Goal: Task Accomplishment & Management: Manage account settings

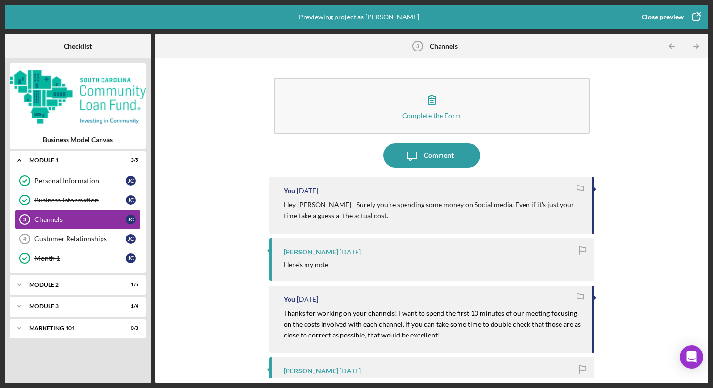
click at [515, 19] on div "Close preview" at bounding box center [663, 16] width 42 height 19
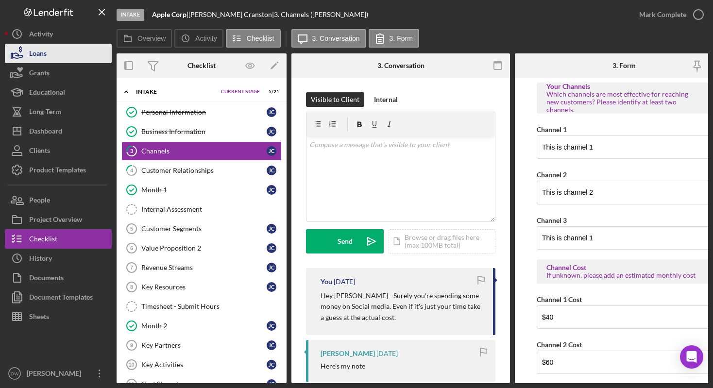
click at [24, 54] on icon "button" at bounding box center [17, 53] width 24 height 24
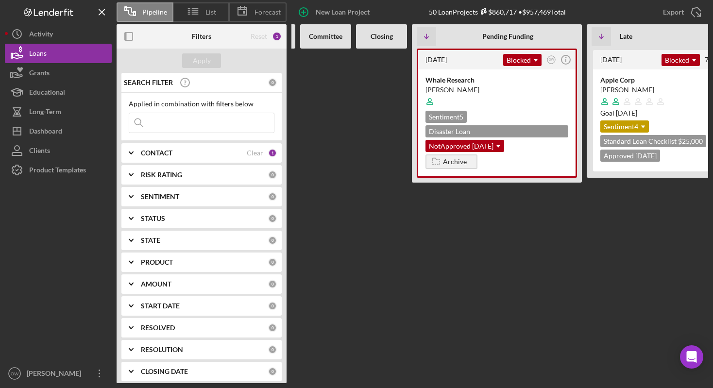
scroll to position [0, 251]
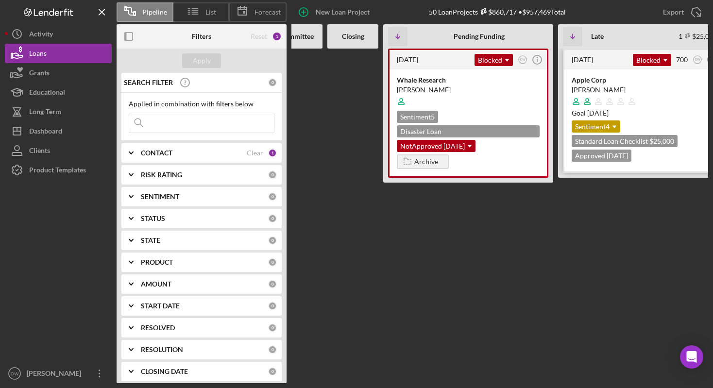
click at [515, 95] on div at bounding box center [643, 101] width 143 height 18
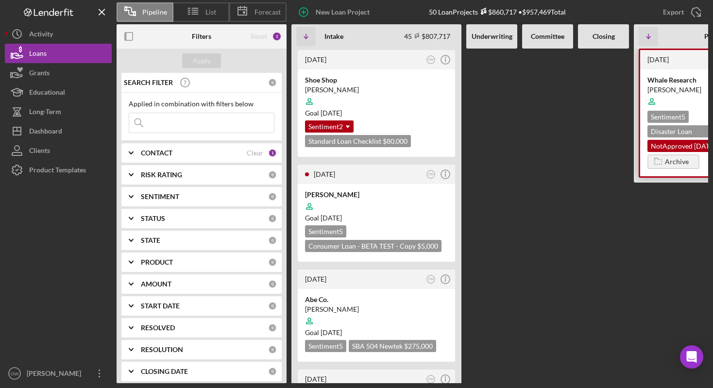
click at [515, 83] on div "Whale Research" at bounding box center [718, 80] width 143 height 10
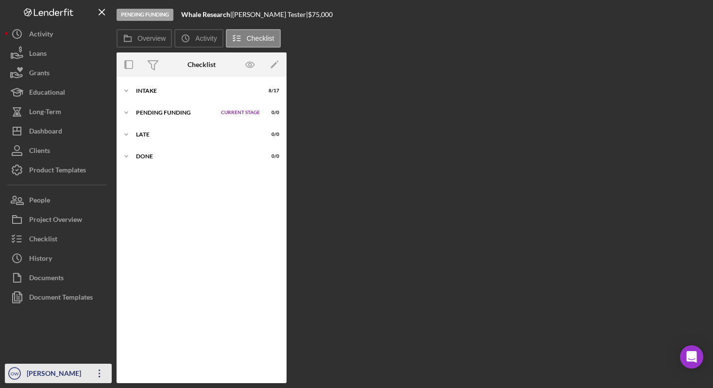
click at [68, 377] on div "[PERSON_NAME]" at bounding box center [55, 375] width 63 height 22
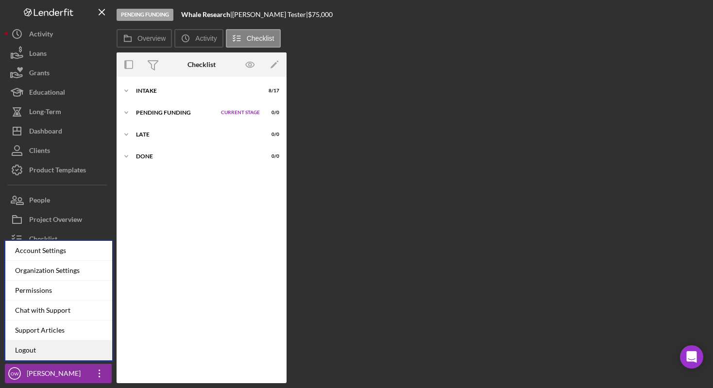
click at [64, 349] on link "Logout" at bounding box center [58, 350] width 107 height 20
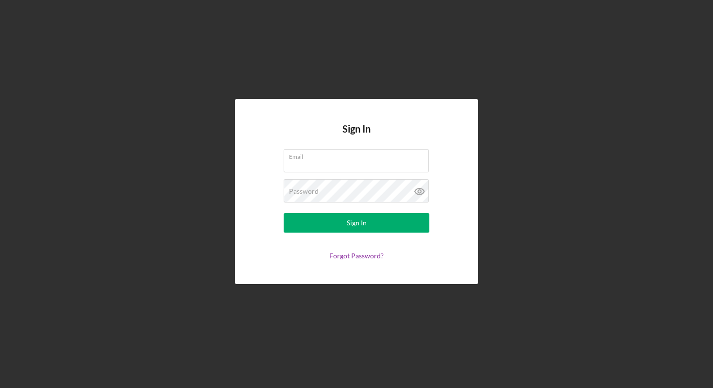
type input "[EMAIL_ADDRESS][DOMAIN_NAME]"
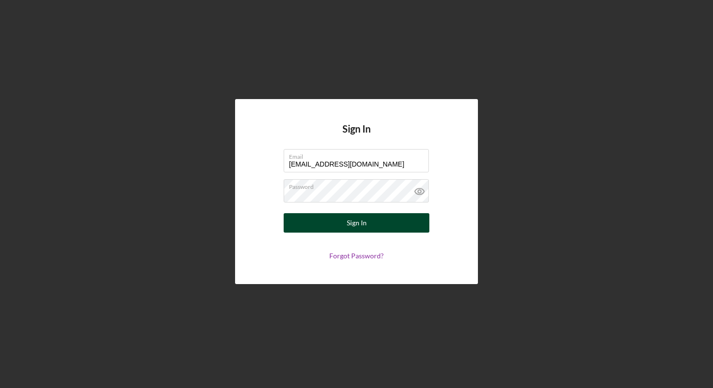
click at [325, 221] on button "Sign In" at bounding box center [357, 222] width 146 height 19
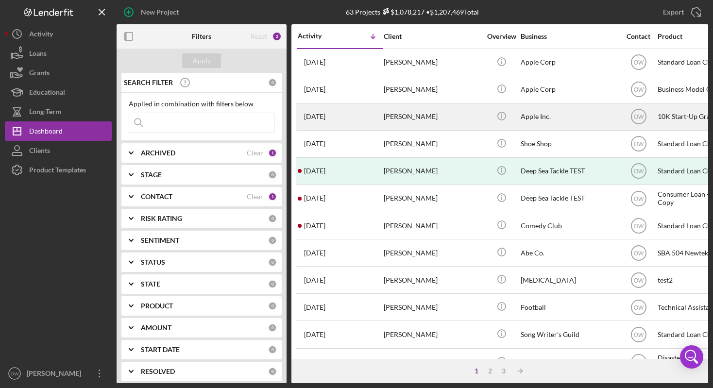
click at [450, 112] on div "[PERSON_NAME]" at bounding box center [432, 117] width 97 height 26
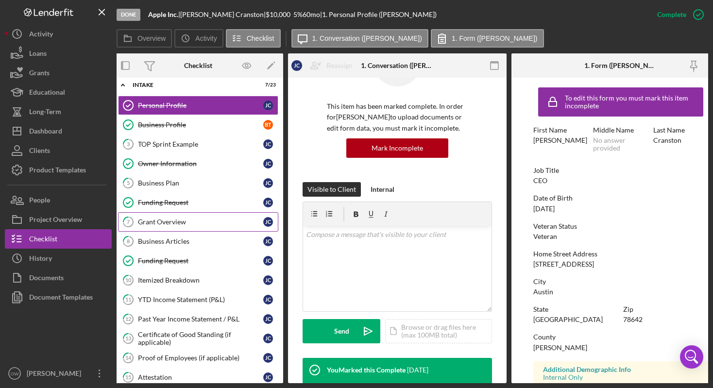
scroll to position [29, 0]
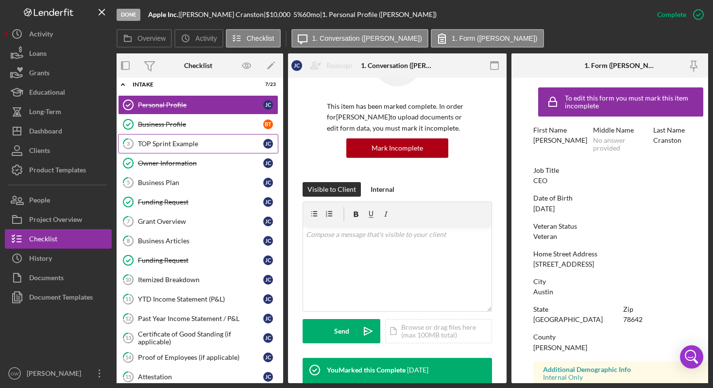
click at [192, 150] on link "3 TOP Sprint Example [PERSON_NAME]" at bounding box center [198, 143] width 160 height 19
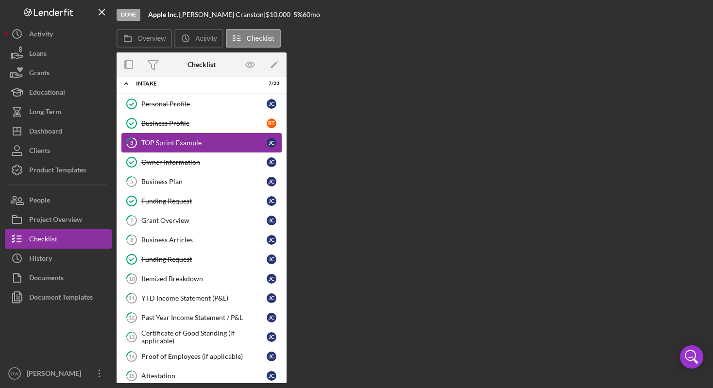
click at [192, 150] on link "3 TOP Sprint Example [PERSON_NAME]" at bounding box center [201, 142] width 160 height 19
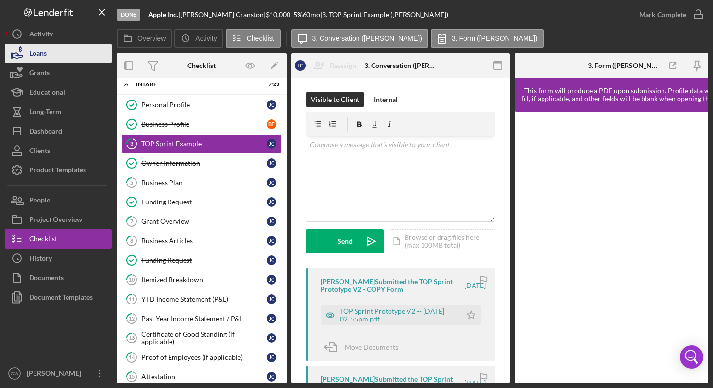
click at [74, 57] on button "Loans" at bounding box center [58, 53] width 107 height 19
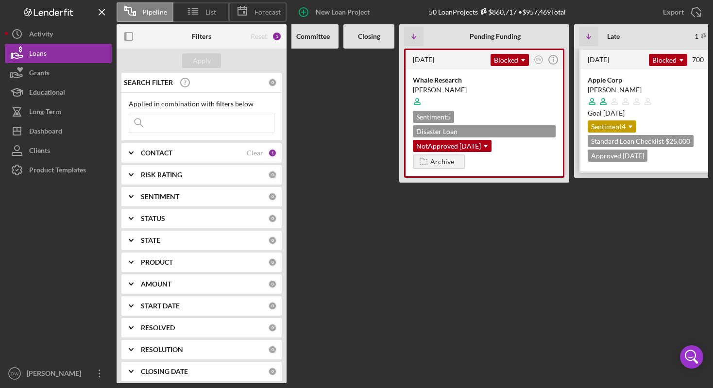
scroll to position [0, 237]
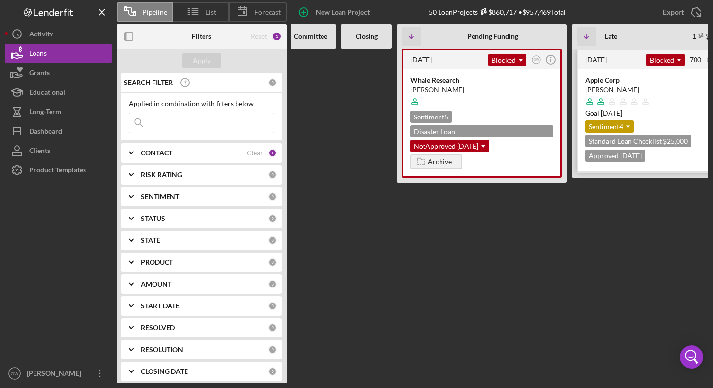
click at [624, 83] on div "Apple Corp" at bounding box center [656, 80] width 143 height 10
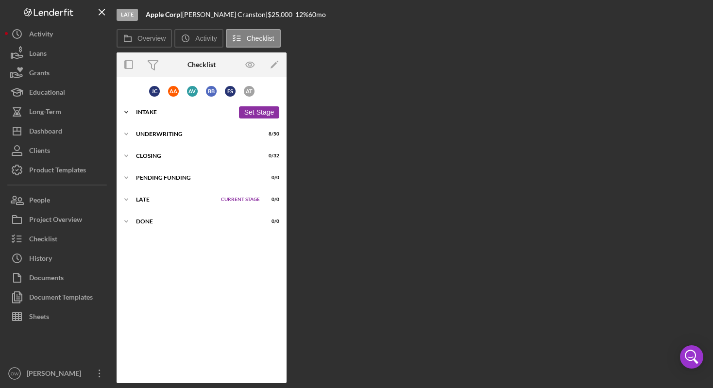
click at [169, 108] on div "Icon/Expander Intake 8 / 25 Set Stage" at bounding box center [202, 111] width 170 height 19
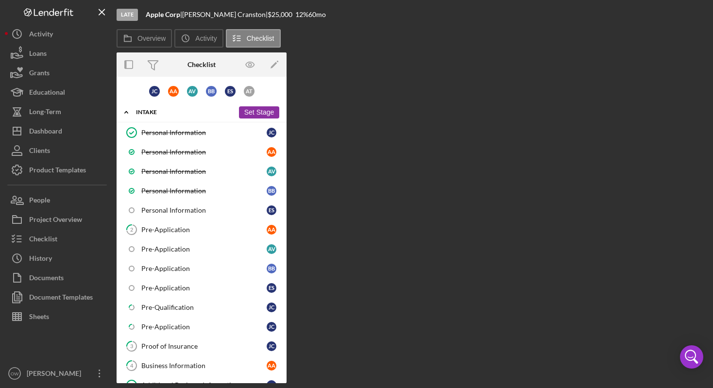
click at [248, 116] on button "Set Stage" at bounding box center [259, 112] width 40 height 12
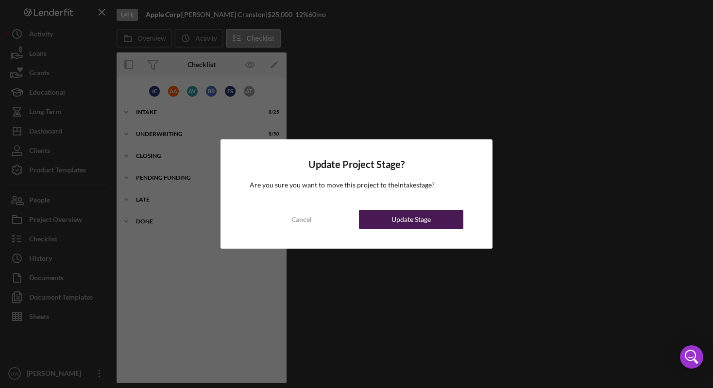
click at [403, 214] on div "Update Stage" at bounding box center [410, 219] width 39 height 19
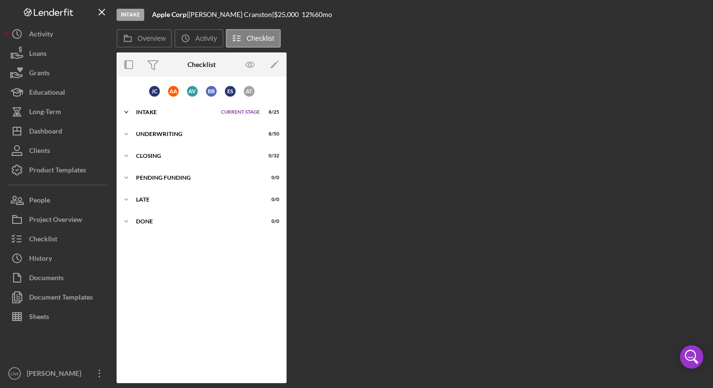
click at [172, 111] on div "Intake" at bounding box center [176, 112] width 80 height 6
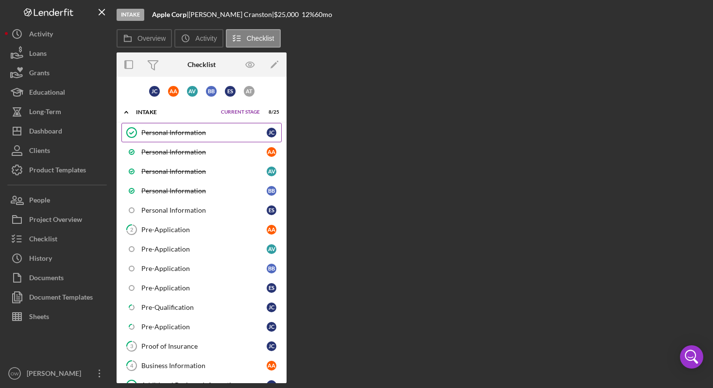
click at [184, 136] on div "Personal Information" at bounding box center [203, 133] width 125 height 8
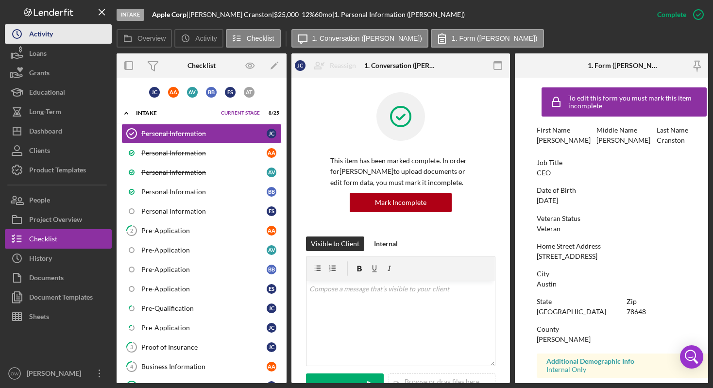
click at [39, 42] on div "Activity" at bounding box center [41, 35] width 24 height 22
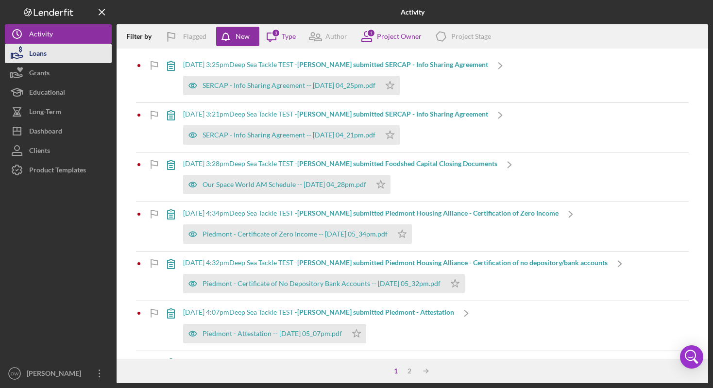
click at [36, 50] on div "Loans" at bounding box center [37, 55] width 17 height 22
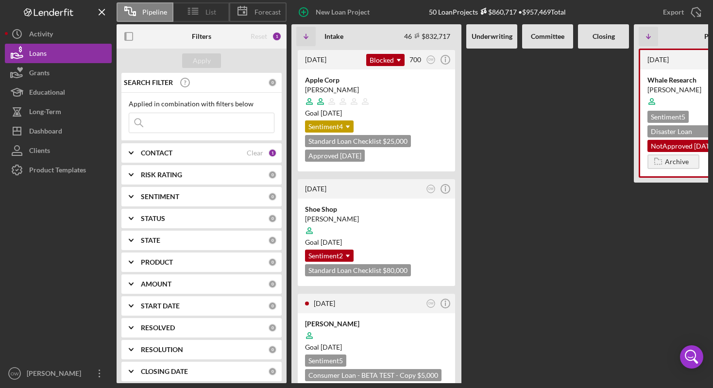
click at [203, 16] on icon at bounding box center [193, 11] width 24 height 24
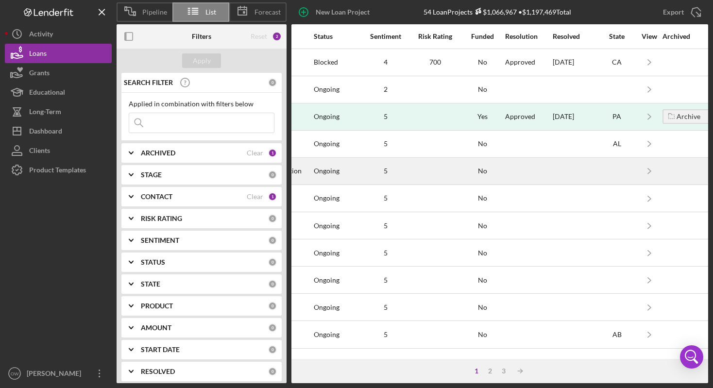
scroll to position [0, 698]
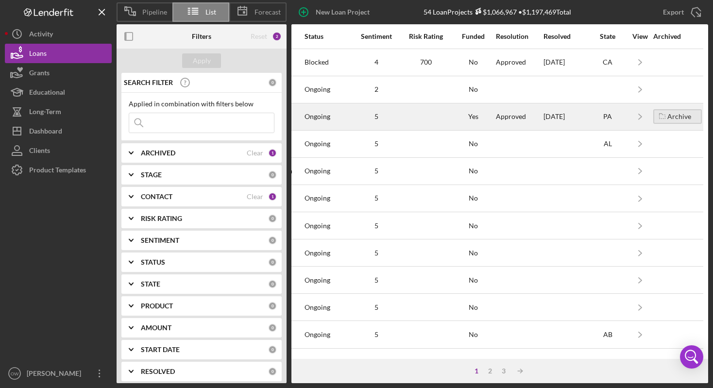
click at [676, 117] on div "Archive" at bounding box center [679, 116] width 24 height 15
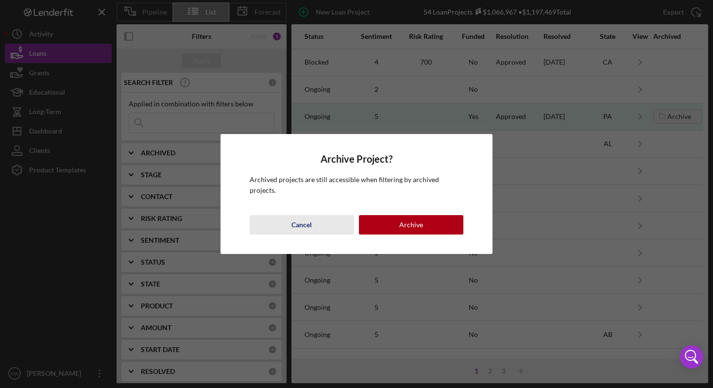
click at [308, 220] on div "Cancel" at bounding box center [301, 224] width 20 height 19
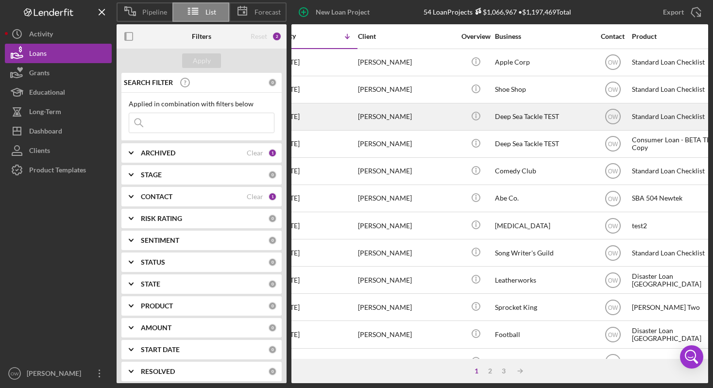
scroll to position [0, 0]
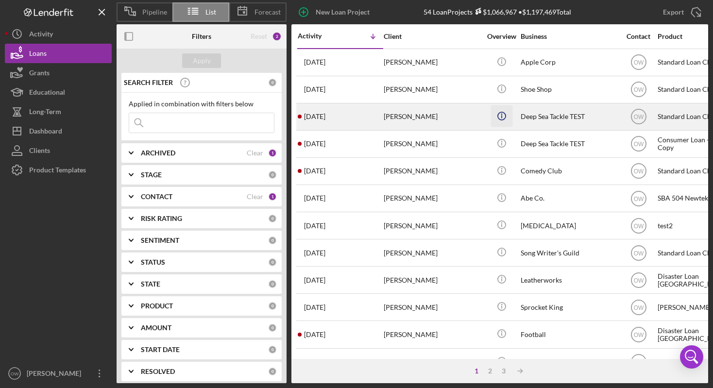
click at [499, 115] on icon "Icon/Info" at bounding box center [502, 116] width 22 height 22
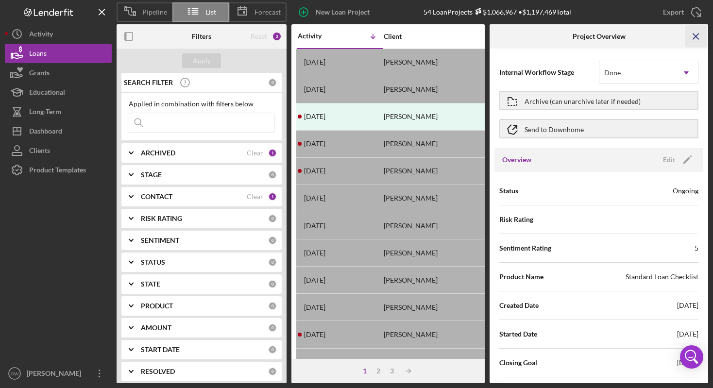
click at [700, 35] on icon "Icon/Menu Close" at bounding box center [696, 37] width 22 height 22
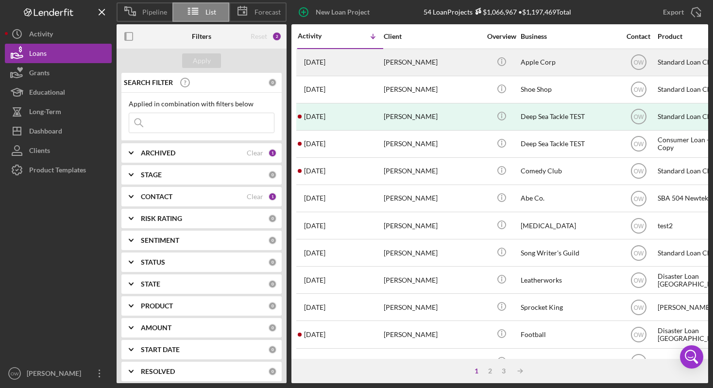
click at [444, 62] on div "[PERSON_NAME]" at bounding box center [432, 63] width 97 height 26
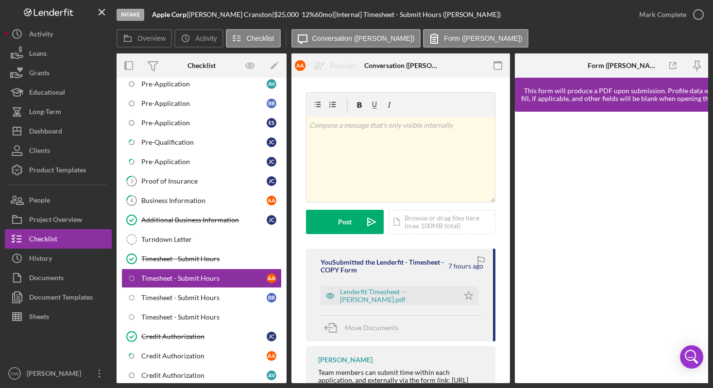
scroll to position [213, 0]
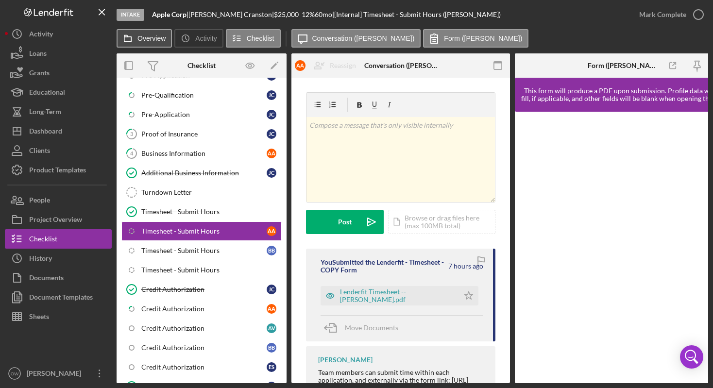
click at [141, 34] on button "Overview" at bounding box center [144, 38] width 55 height 18
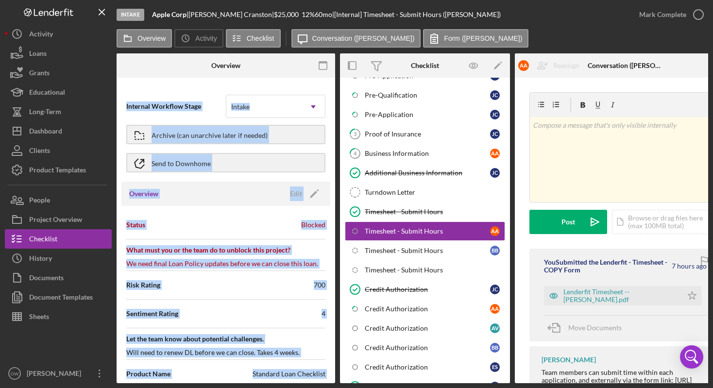
drag, startPoint x: 403, startPoint y: 63, endPoint x: 270, endPoint y: 64, distance: 133.6
click at [270, 64] on div "Overview Internal Workflow Stage Intake Icon/Dropdown Arrow Archive (can unarch…" at bounding box center [413, 218] width 592 height 330
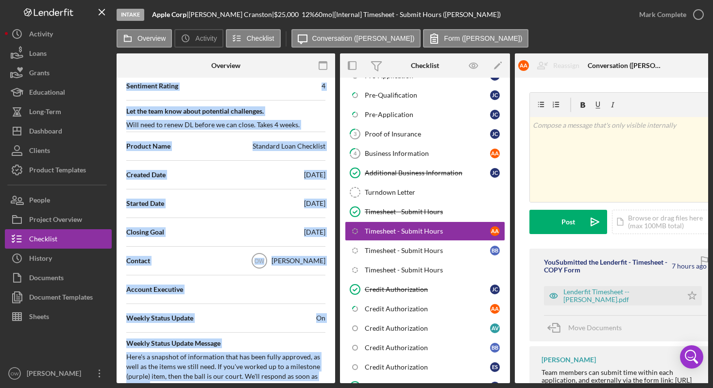
scroll to position [231, 0]
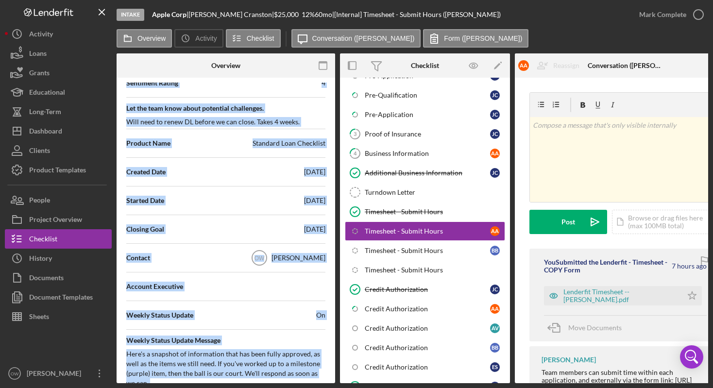
click at [244, 200] on div "Started Date [DATE]" at bounding box center [225, 200] width 199 height 24
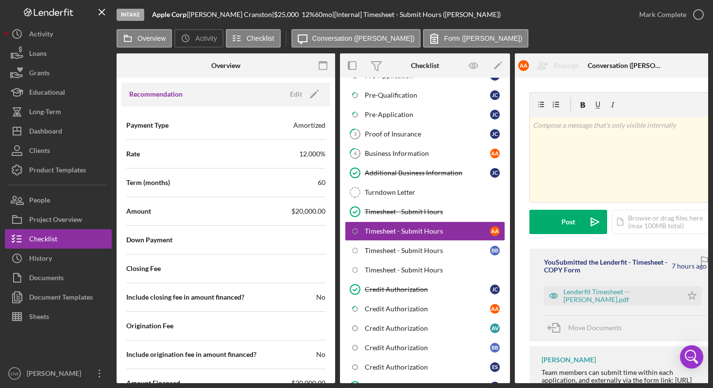
scroll to position [884, 0]
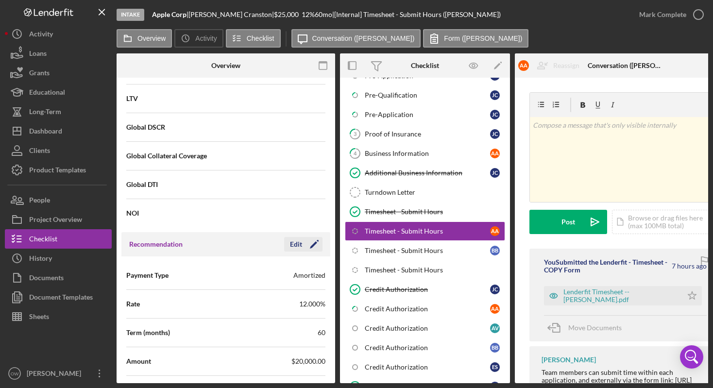
click at [296, 244] on div "Edit" at bounding box center [296, 244] width 12 height 15
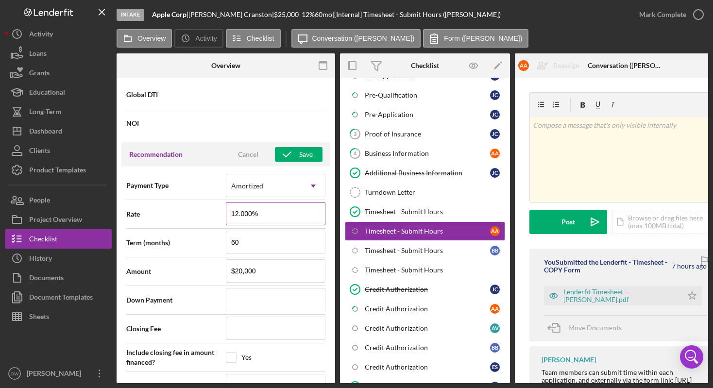
scroll to position [984, 0]
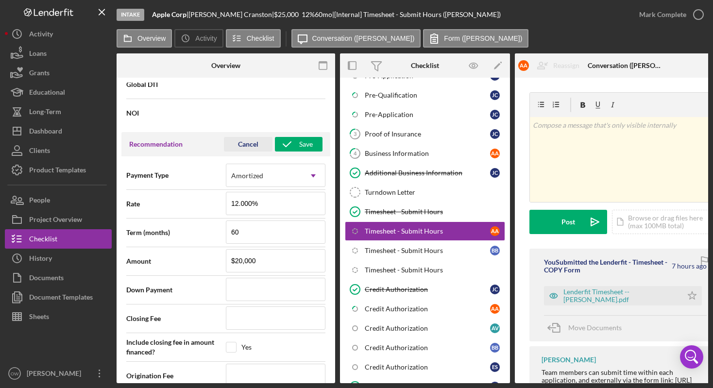
click at [250, 144] on div "Cancel" at bounding box center [248, 144] width 20 height 15
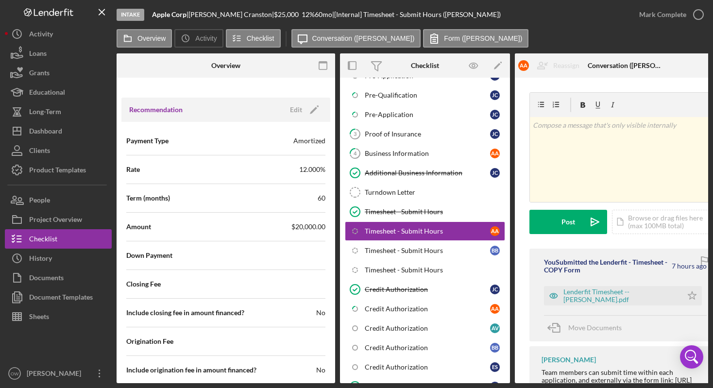
scroll to position [1020, 0]
click at [293, 111] on div "Edit" at bounding box center [296, 108] width 12 height 15
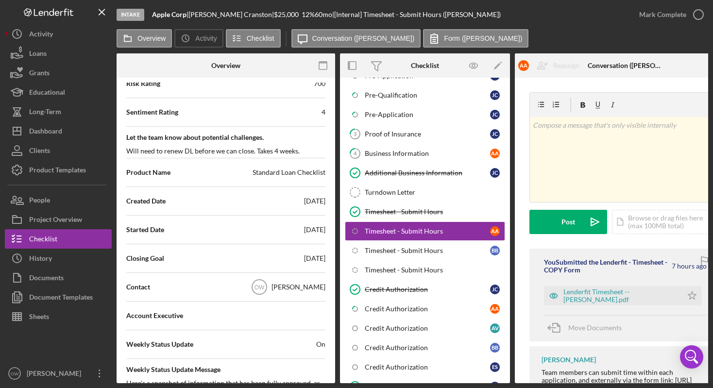
scroll to position [0, 0]
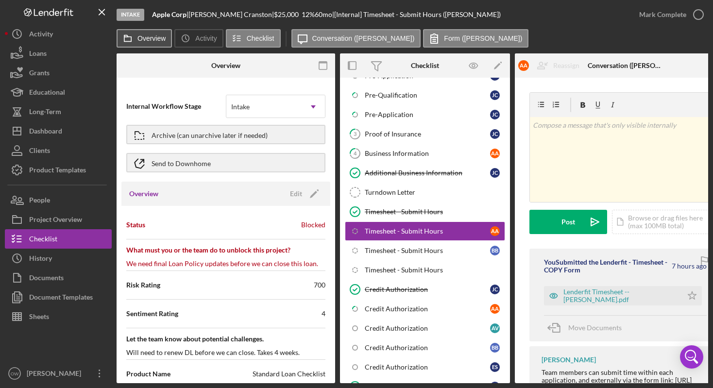
click at [141, 41] on label "Overview" at bounding box center [151, 38] width 28 height 8
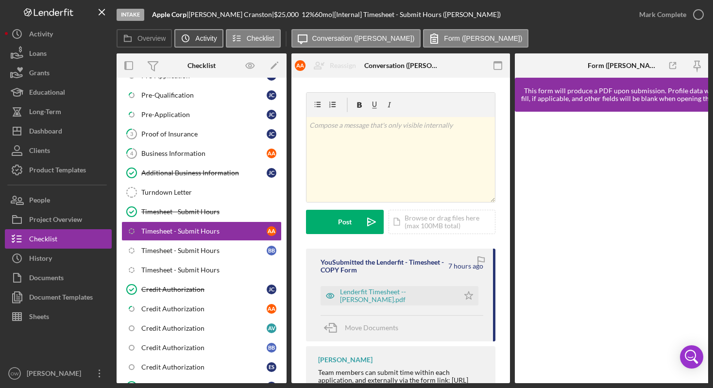
click at [205, 36] on label "Activity" at bounding box center [205, 38] width 21 height 8
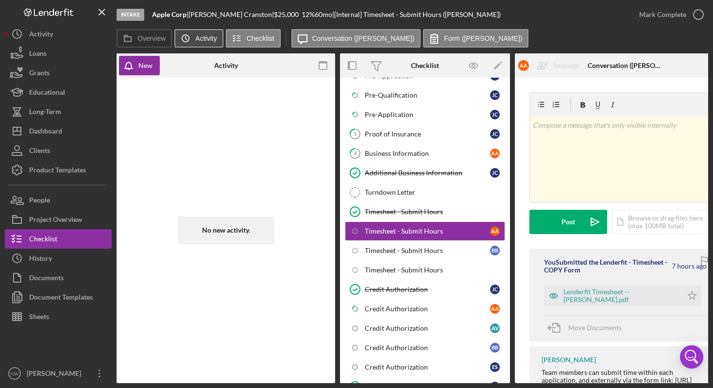
click at [207, 34] on label "Activity" at bounding box center [205, 38] width 21 height 8
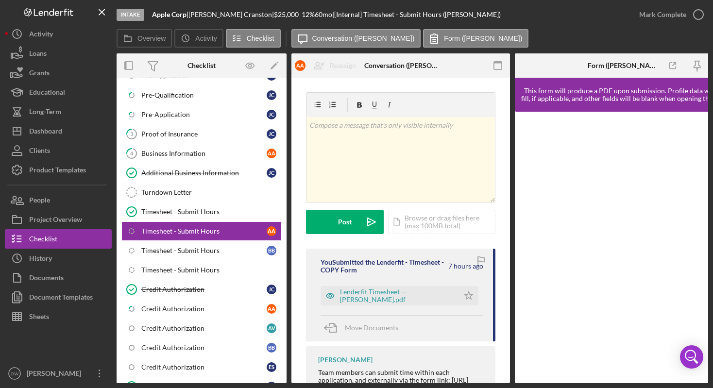
click at [173, 38] on div "Overview Icon/History Activity Checklist Icon/Message Conversation ([PERSON_NAM…" at bounding box center [413, 38] width 592 height 19
click at [191, 38] on icon "Icon/History" at bounding box center [185, 38] width 19 height 19
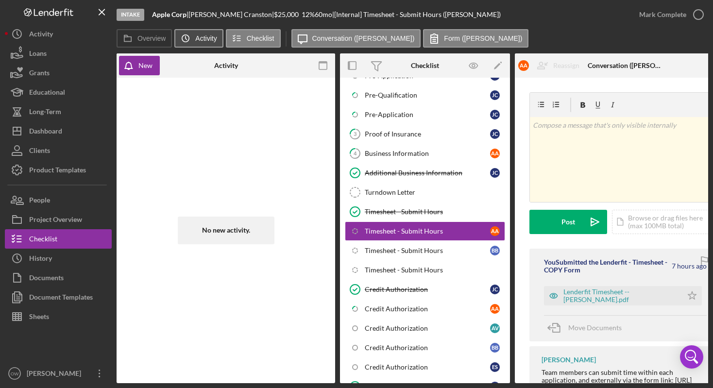
click at [191, 36] on icon "Icon/History" at bounding box center [185, 38] width 19 height 19
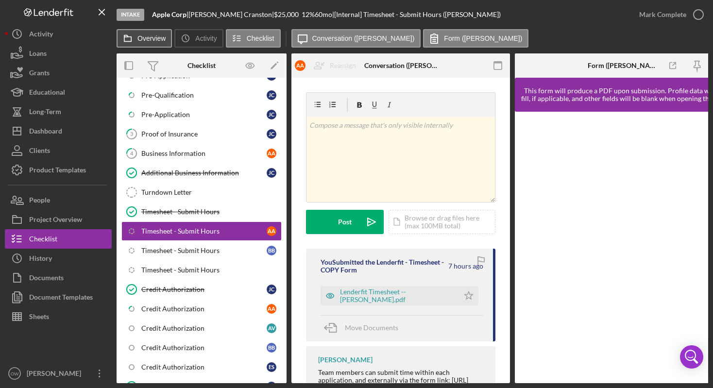
click at [141, 36] on label "Overview" at bounding box center [151, 38] width 28 height 8
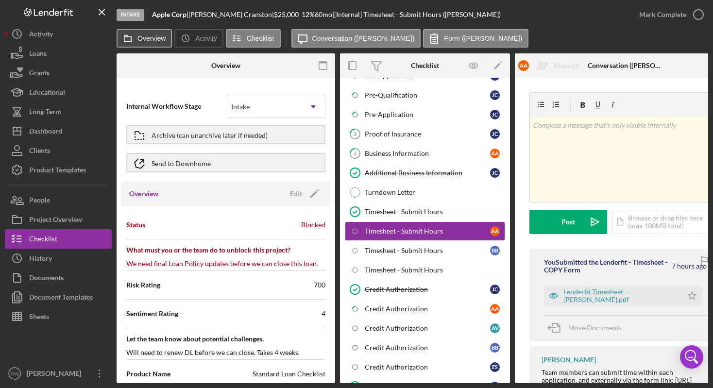
click at [143, 36] on label "Overview" at bounding box center [151, 38] width 28 height 8
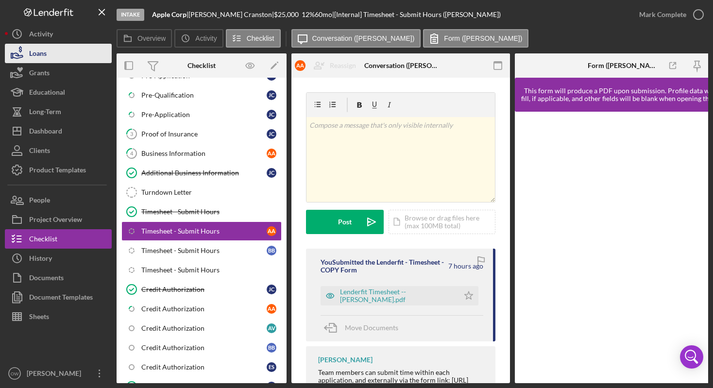
click at [49, 48] on button "Loans" at bounding box center [58, 53] width 107 height 19
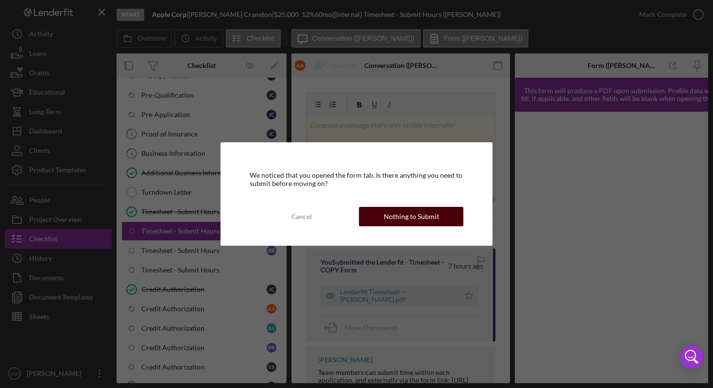
click at [427, 213] on div "Nothing to Submit" at bounding box center [411, 216] width 55 height 19
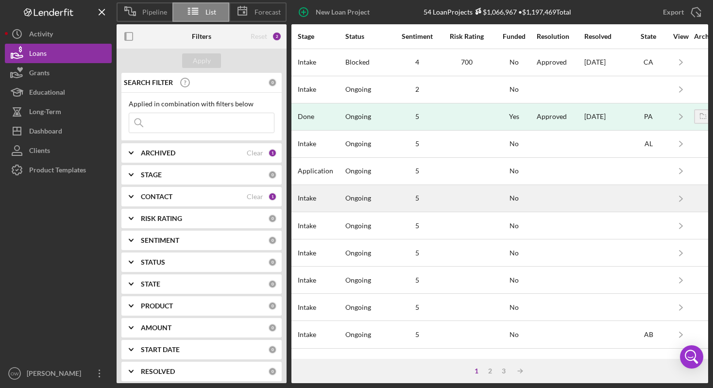
scroll to position [0, 698]
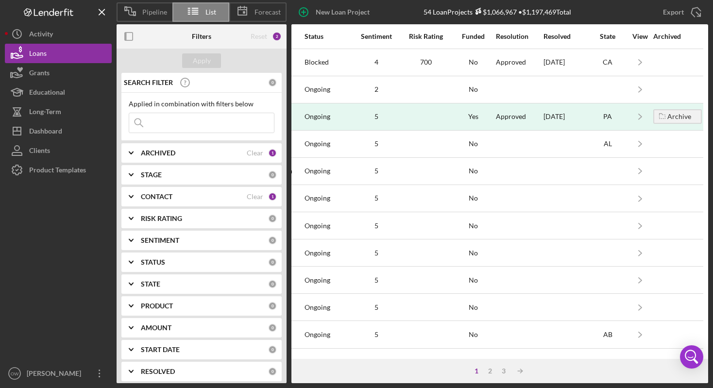
click at [141, 8] on icon at bounding box center [130, 11] width 24 height 24
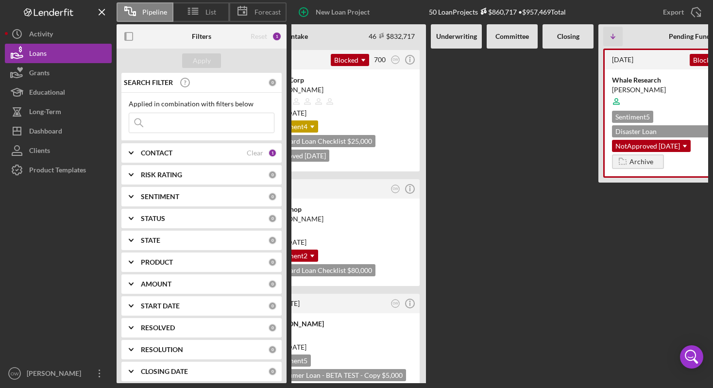
scroll to position [0, 0]
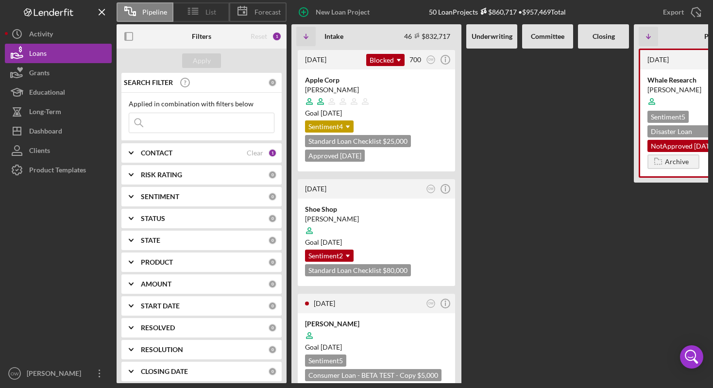
click at [192, 15] on icon at bounding box center [193, 11] width 24 height 24
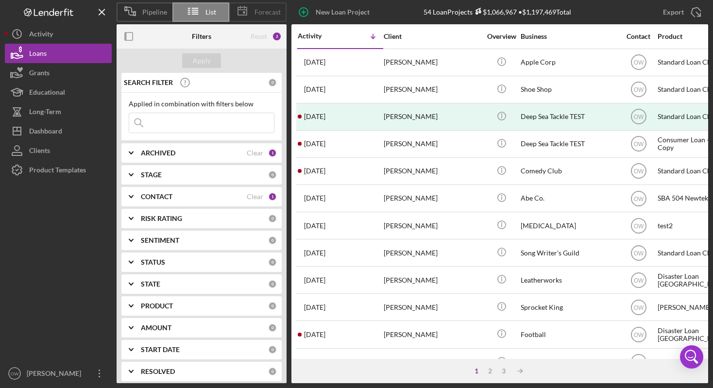
click at [254, 8] on icon at bounding box center [242, 11] width 24 height 24
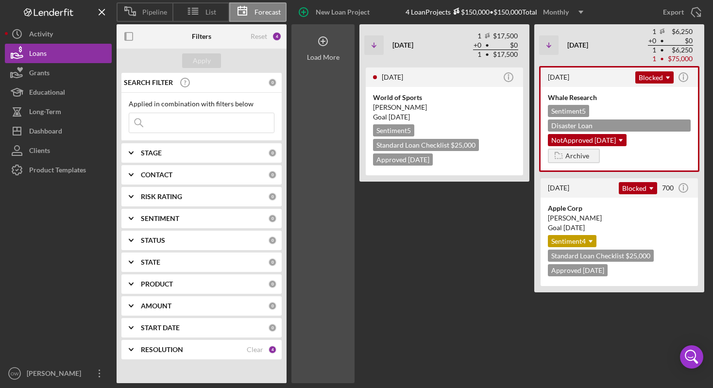
click at [301, 89] on div "Load More" at bounding box center [322, 203] width 63 height 359
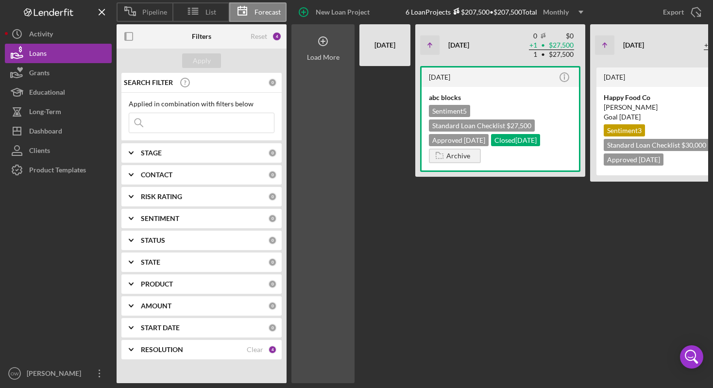
click at [326, 88] on div "Load More" at bounding box center [322, 203] width 63 height 359
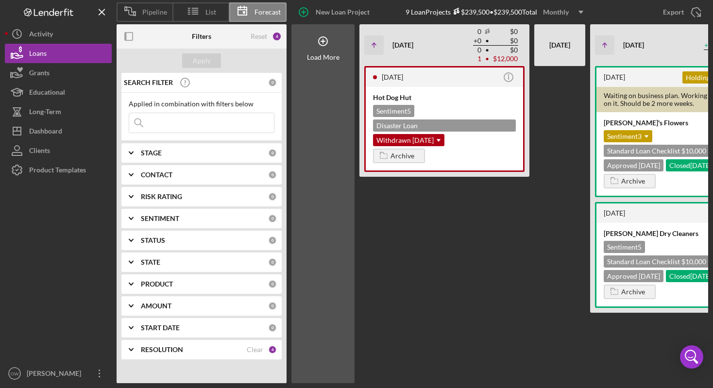
click at [563, 15] on div "Monthly" at bounding box center [556, 12] width 26 height 15
click at [569, 57] on div "Quarterly" at bounding box center [564, 55] width 39 height 20
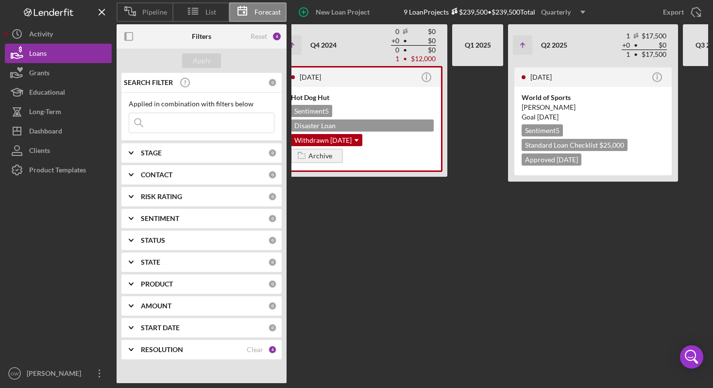
scroll to position [0, 82]
click at [566, 9] on div "Quarterly" at bounding box center [556, 12] width 30 height 15
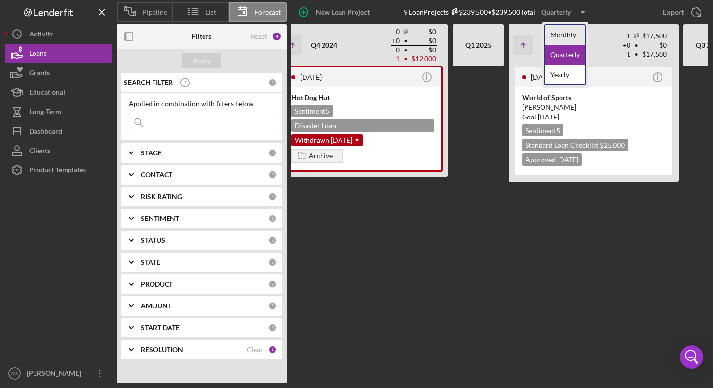
click at [570, 40] on div "Monthly" at bounding box center [564, 35] width 39 height 20
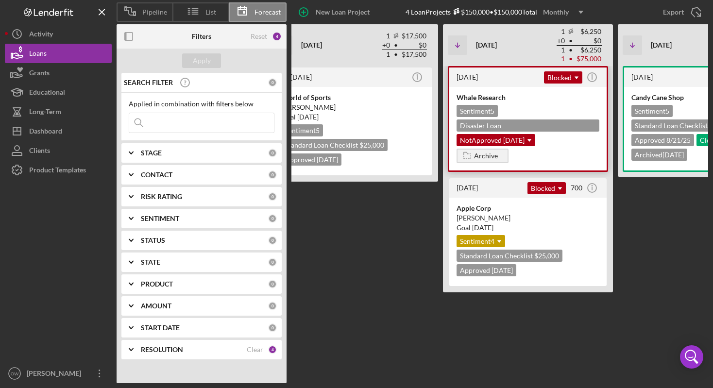
scroll to position [0, 0]
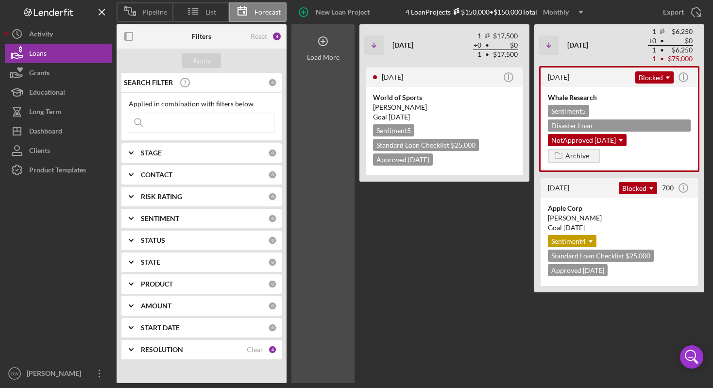
click at [332, 116] on div "Load More" at bounding box center [322, 203] width 63 height 359
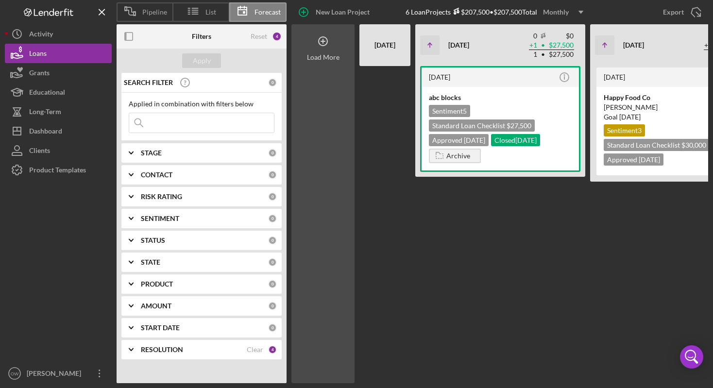
click at [332, 116] on div "Load More" at bounding box center [322, 203] width 63 height 359
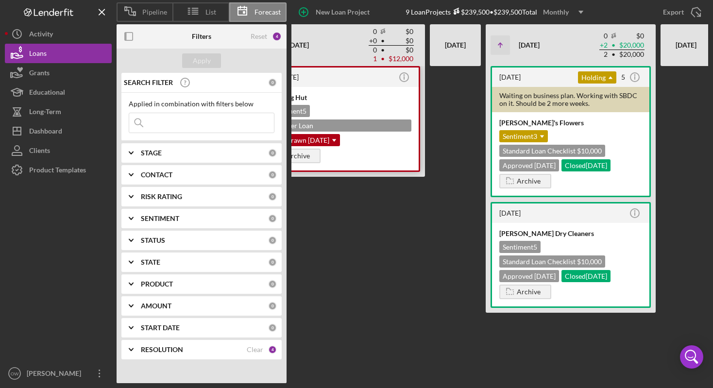
scroll to position [0, 131]
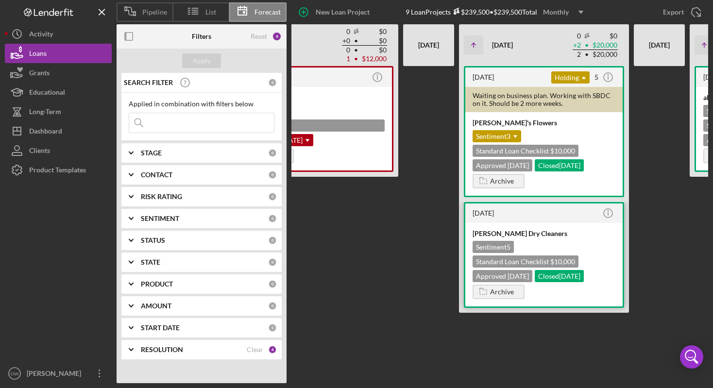
click at [578, 232] on div "[PERSON_NAME] Dry Cleaners" at bounding box center [544, 234] width 143 height 10
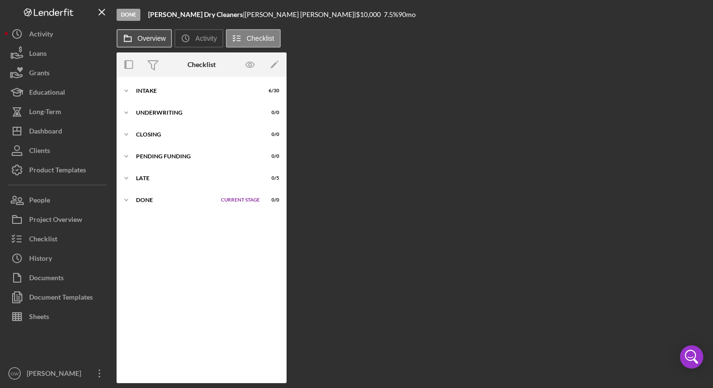
click at [153, 34] on button "Overview" at bounding box center [144, 38] width 55 height 18
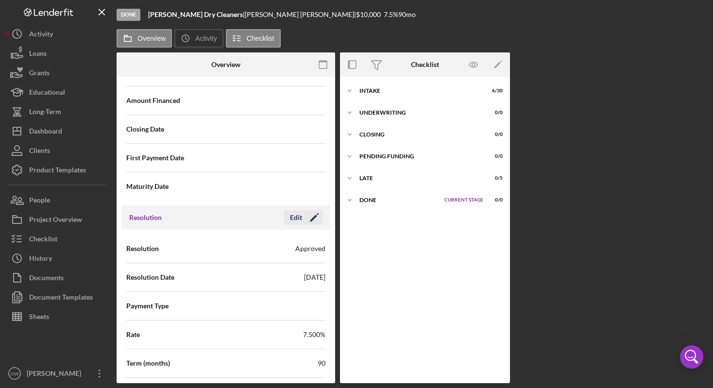
scroll to position [1254, 0]
click at [295, 218] on div "Edit" at bounding box center [296, 216] width 12 height 15
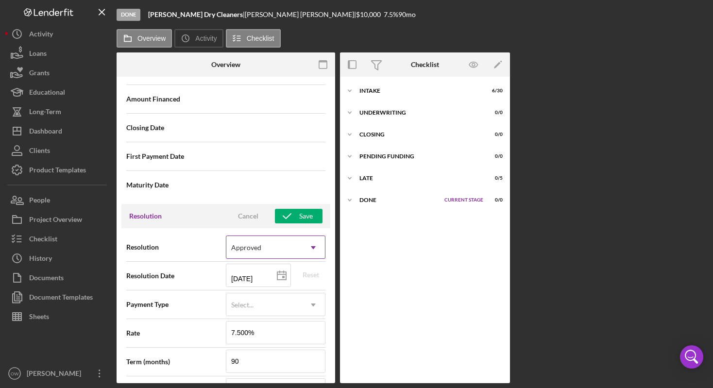
click at [288, 253] on div "Approved" at bounding box center [263, 248] width 75 height 22
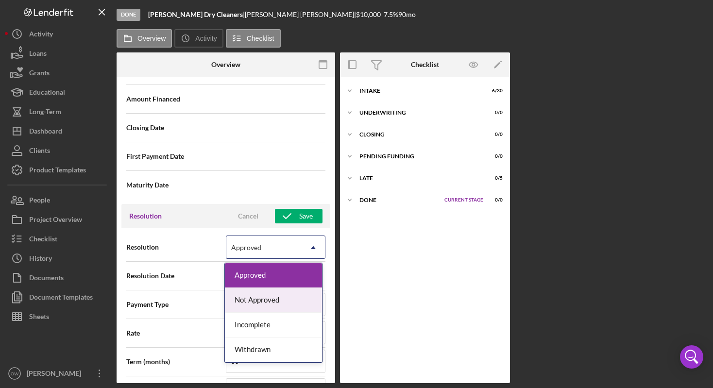
click at [262, 300] on div "Not Approved" at bounding box center [273, 300] width 97 height 25
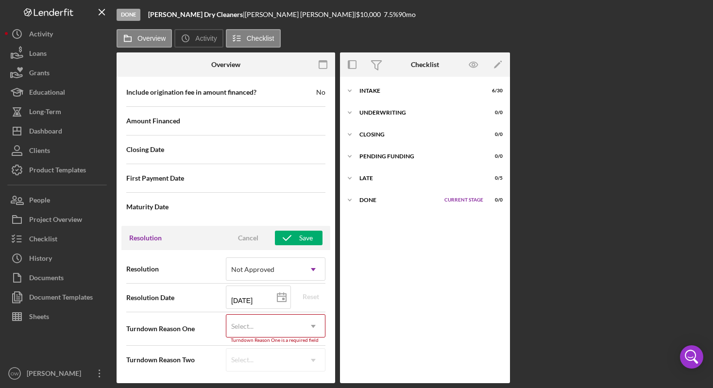
click at [281, 328] on div "Select..." at bounding box center [263, 326] width 75 height 22
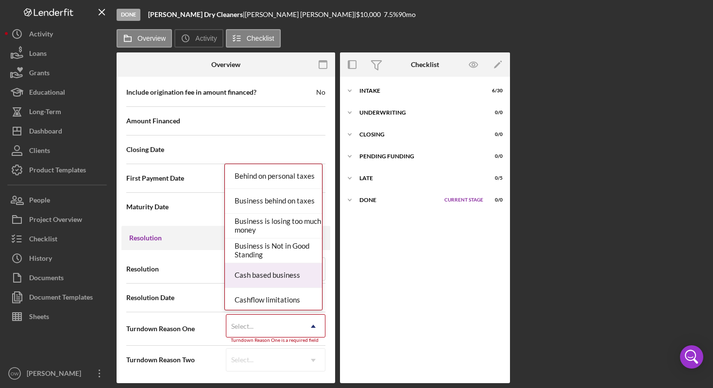
click at [275, 288] on div "Cashflow limitations" at bounding box center [273, 300] width 97 height 25
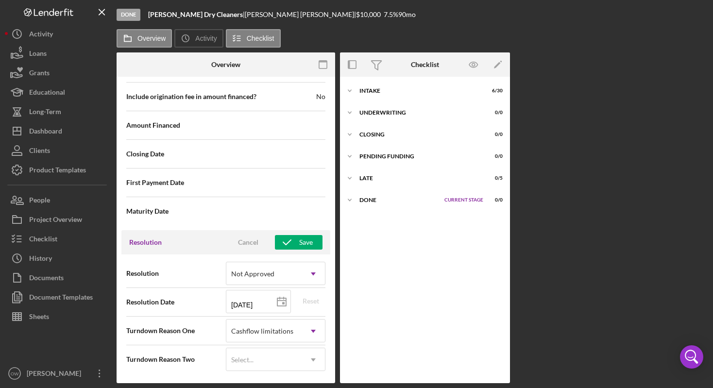
scroll to position [1228, 0]
click at [283, 233] on div "Resolution Cancel Save" at bounding box center [225, 242] width 209 height 24
click at [286, 238] on icon "button" at bounding box center [287, 242] width 24 height 24
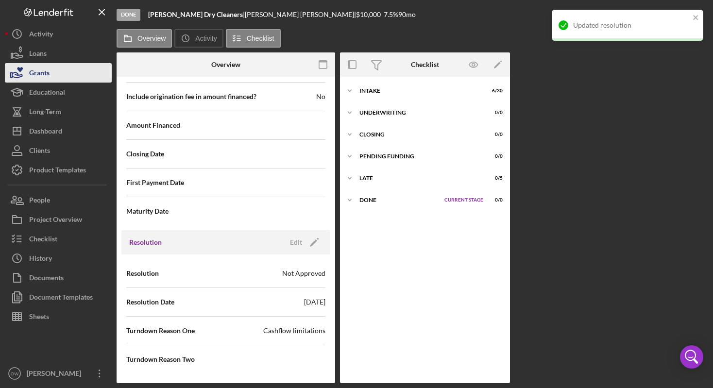
click at [49, 66] on div "Grants" at bounding box center [39, 74] width 20 height 22
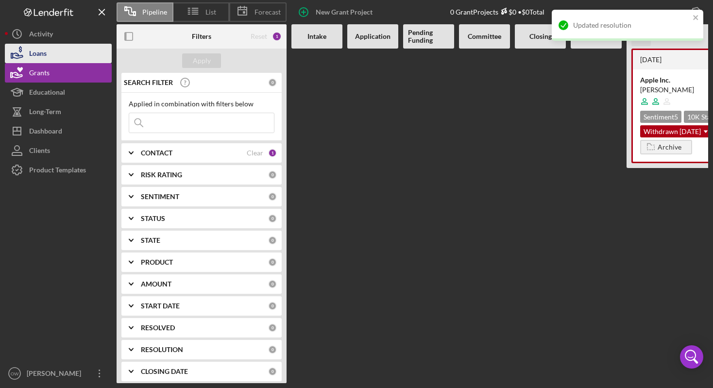
click at [49, 56] on button "Loans" at bounding box center [58, 53] width 107 height 19
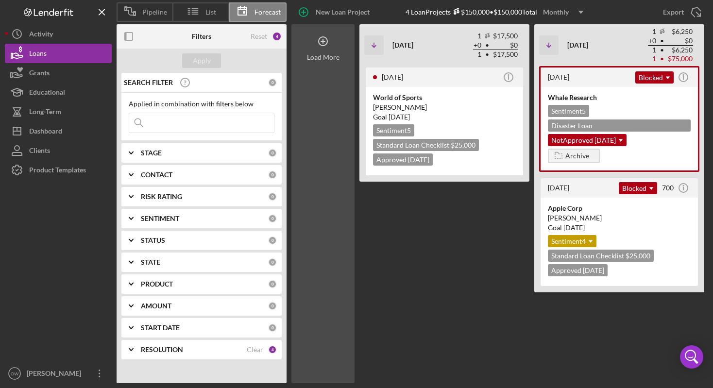
click at [307, 66] on div "Load More" at bounding box center [322, 203] width 63 height 359
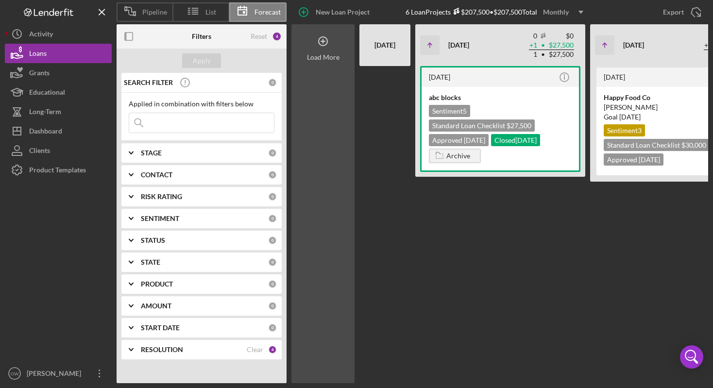
click at [307, 67] on div "Load More" at bounding box center [322, 203] width 63 height 359
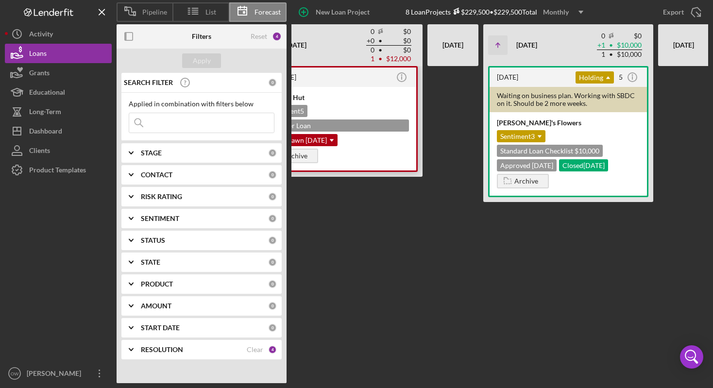
scroll to position [0, 108]
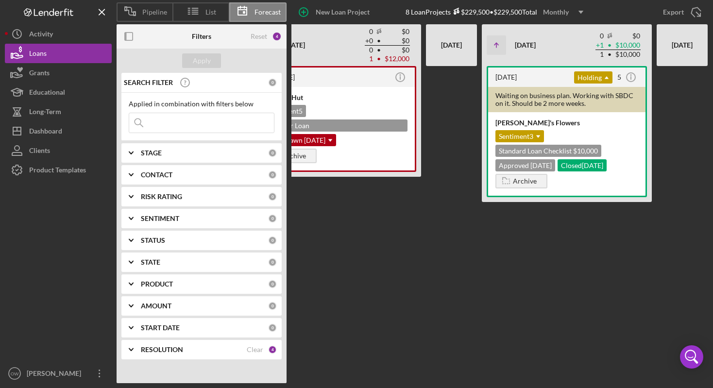
click at [168, 351] on b "RESOLUTION" at bounding box center [162, 350] width 42 height 8
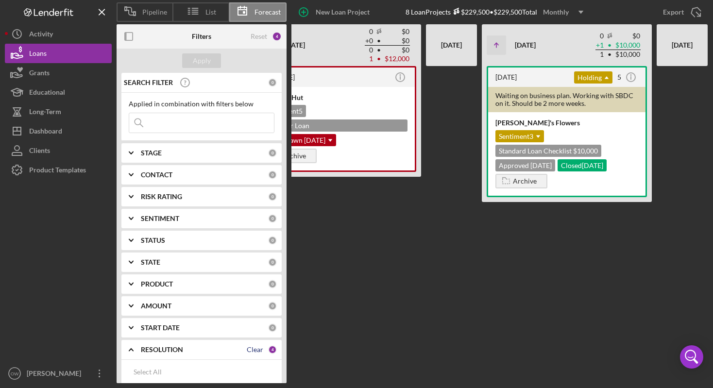
click at [247, 348] on div "Clear" at bounding box center [255, 350] width 17 height 8
checkbox input "false"
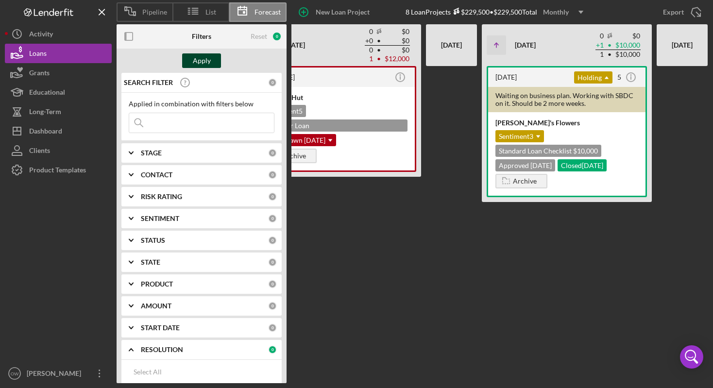
click at [203, 59] on div "Apply" at bounding box center [202, 60] width 18 height 15
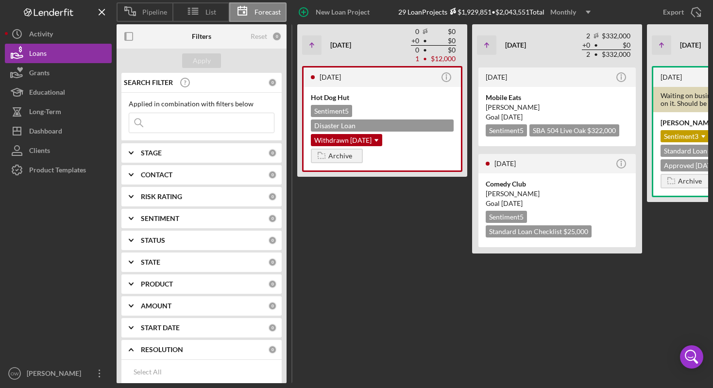
scroll to position [0, 0]
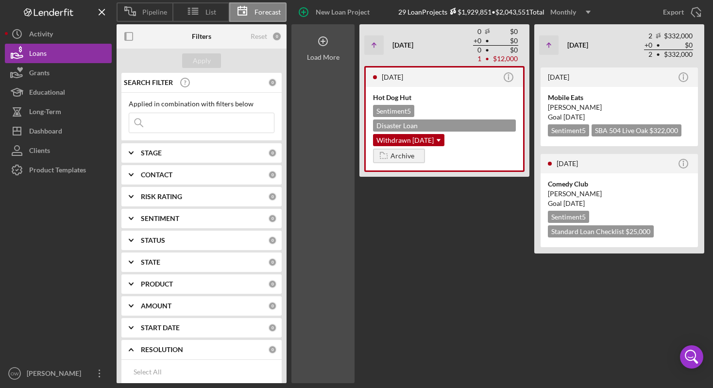
click at [317, 137] on div "Load More" at bounding box center [322, 203] width 63 height 359
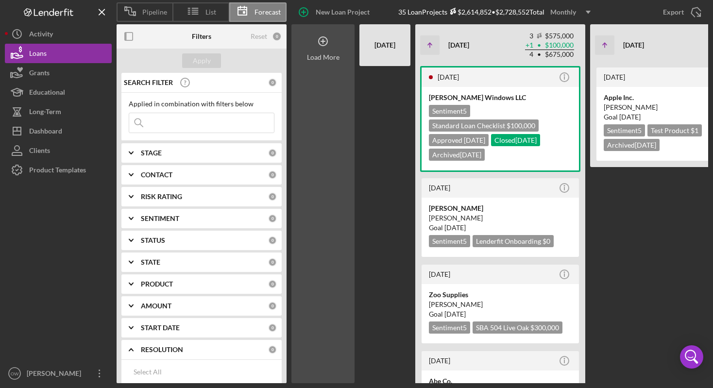
click at [317, 126] on div "Load More" at bounding box center [322, 203] width 63 height 359
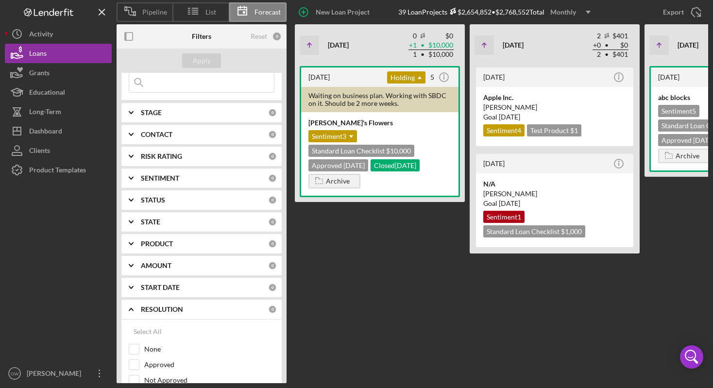
scroll to position [94, 0]
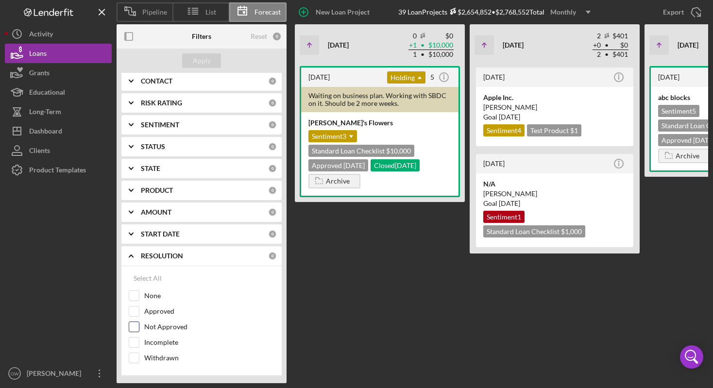
click at [168, 328] on label "Not Approved" at bounding box center [209, 327] width 130 height 10
click at [139, 328] on input "Not Approved" at bounding box center [134, 327] width 10 height 10
checkbox input "true"
click at [200, 62] on div "Apply" at bounding box center [202, 60] width 18 height 15
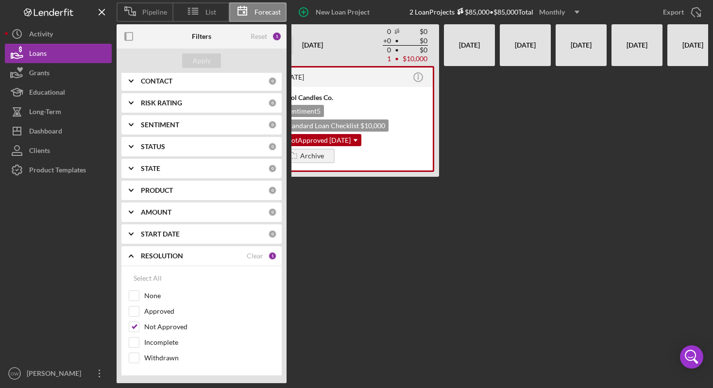
scroll to position [0, 423]
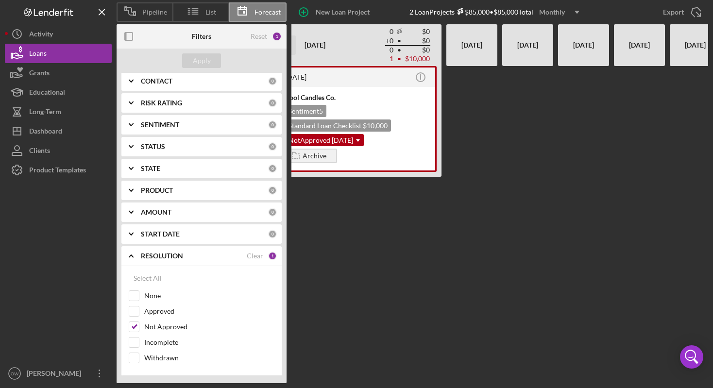
click at [526, 51] on div "[DATE]" at bounding box center [527, 45] width 41 height 34
click at [48, 36] on div "Activity" at bounding box center [41, 35] width 24 height 22
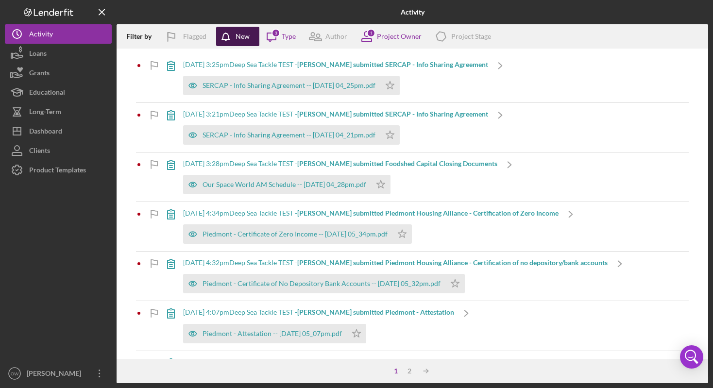
click at [216, 37] on div "Filter by Flagged New Icon/Message 3 Type Author 1 Project Owner Icon/Product P…" at bounding box center [413, 36] width 592 height 24
click at [241, 38] on div "New" at bounding box center [243, 36] width 14 height 19
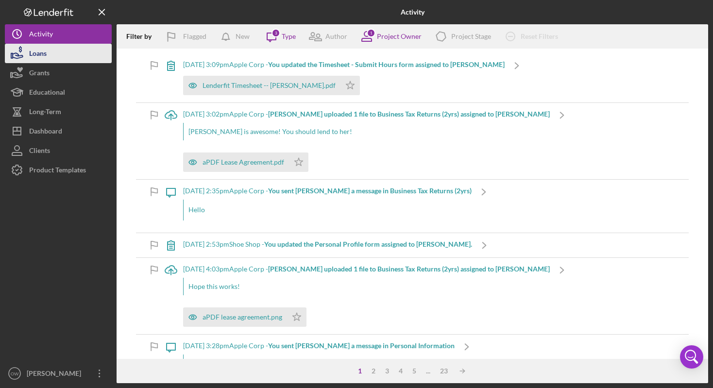
click at [34, 52] on div "Loans" at bounding box center [37, 55] width 17 height 22
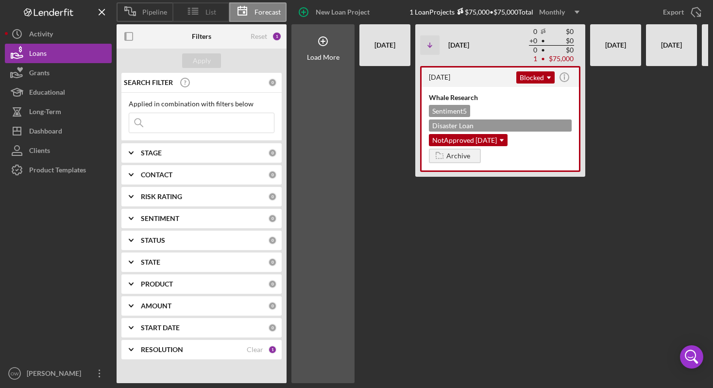
click at [195, 12] on line at bounding box center [195, 12] width 6 height 0
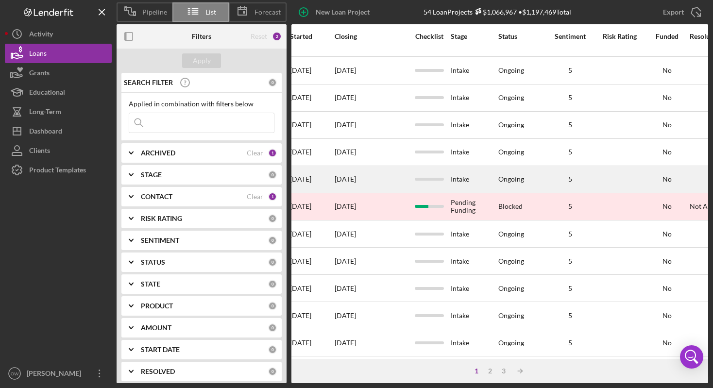
scroll to position [264, 546]
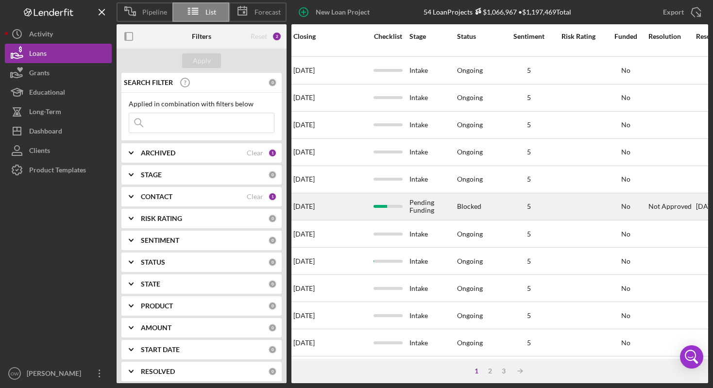
click at [569, 206] on div at bounding box center [578, 207] width 49 height 26
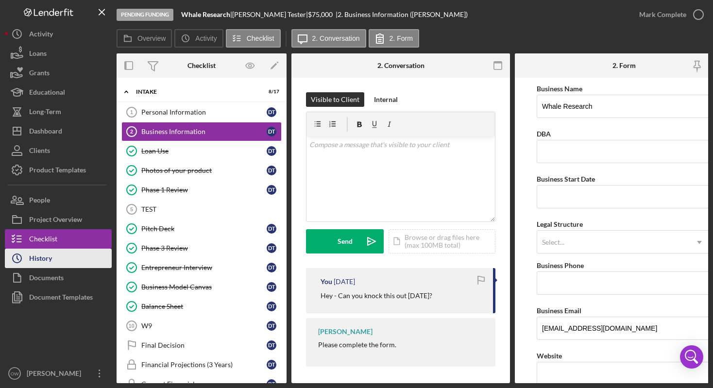
click at [52, 261] on button "Icon/History History" at bounding box center [58, 258] width 107 height 19
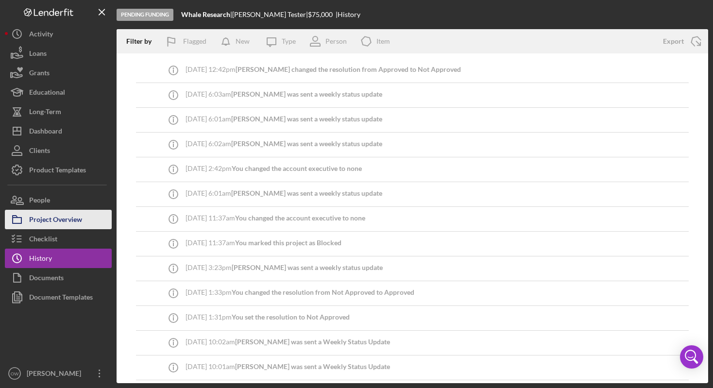
click at [47, 215] on div "Project Overview" at bounding box center [55, 221] width 53 height 22
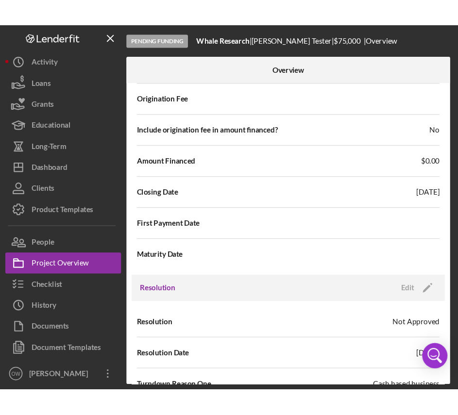
scroll to position [1115, 0]
